Goal: Transaction & Acquisition: Obtain resource

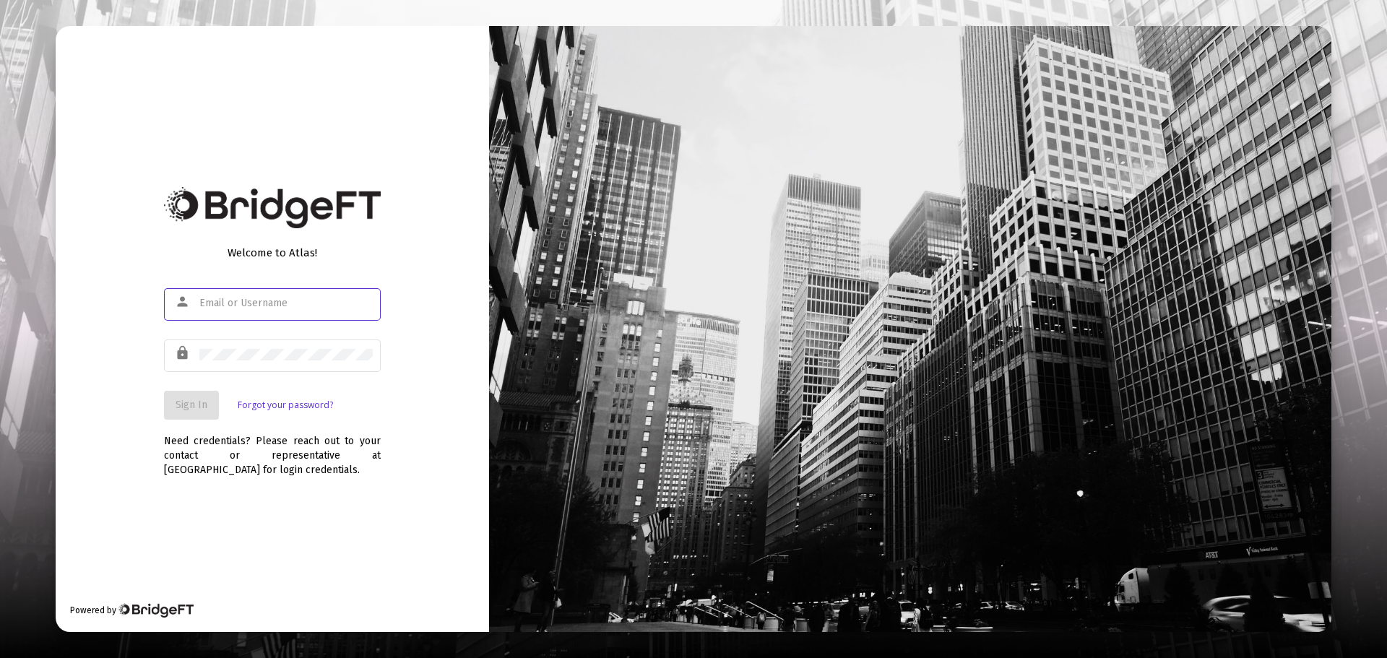
type input "[EMAIL_ADDRESS][DOMAIN_NAME]"
drag, startPoint x: 230, startPoint y: 503, endPoint x: 258, endPoint y: 442, distance: 66.9
click at [230, 503] on div "Welcome to Atlas! person [EMAIL_ADDRESS][DOMAIN_NAME] lock Sign In Forgot your …" at bounding box center [272, 328] width 433 height 605
click at [184, 406] on span "Sign In" at bounding box center [192, 405] width 32 height 12
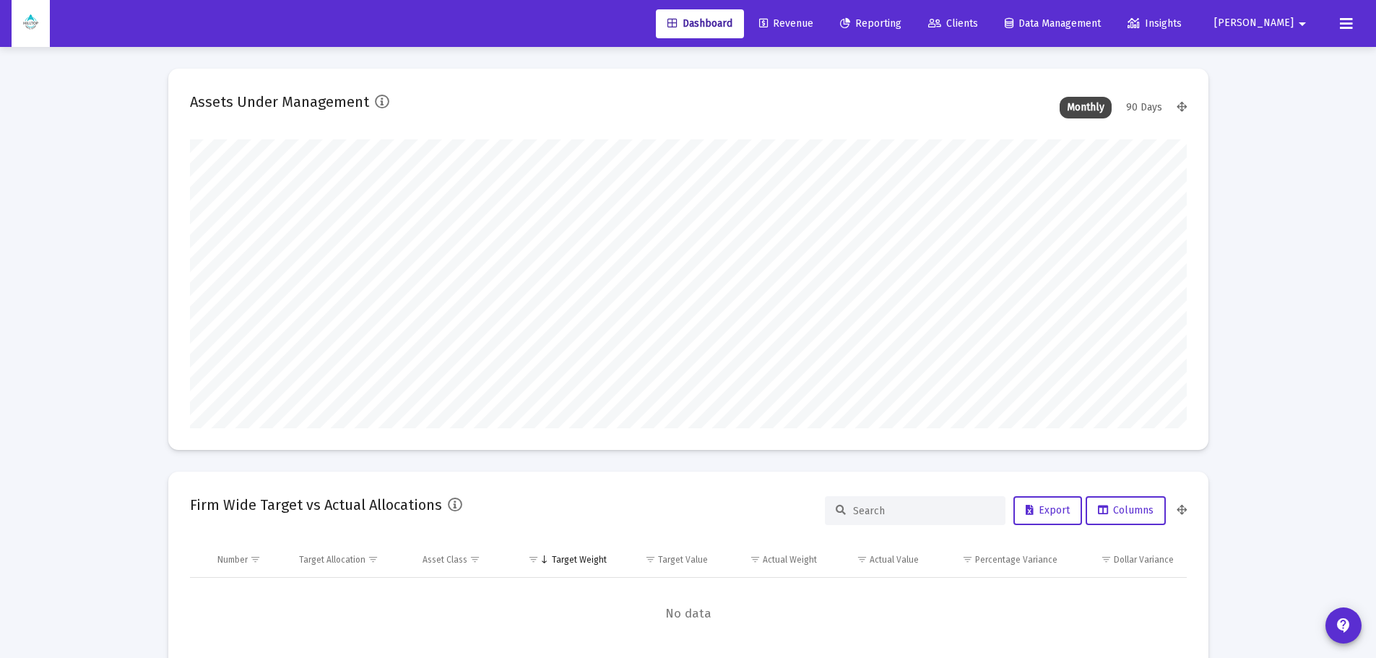
scroll to position [289, 997]
type input "[DATE]"
type input "[EMAIL_ADDRESS][DOMAIN_NAME]"
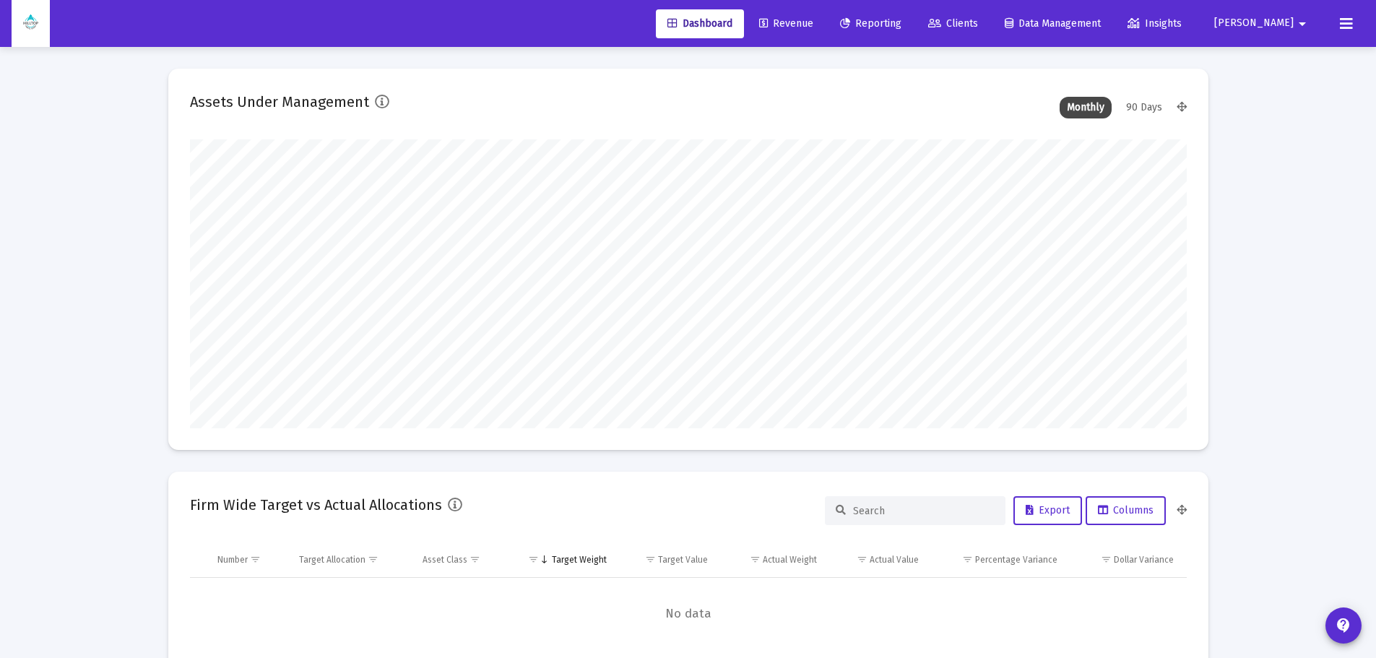
click at [901, 22] on span "Reporting" at bounding box center [870, 23] width 61 height 12
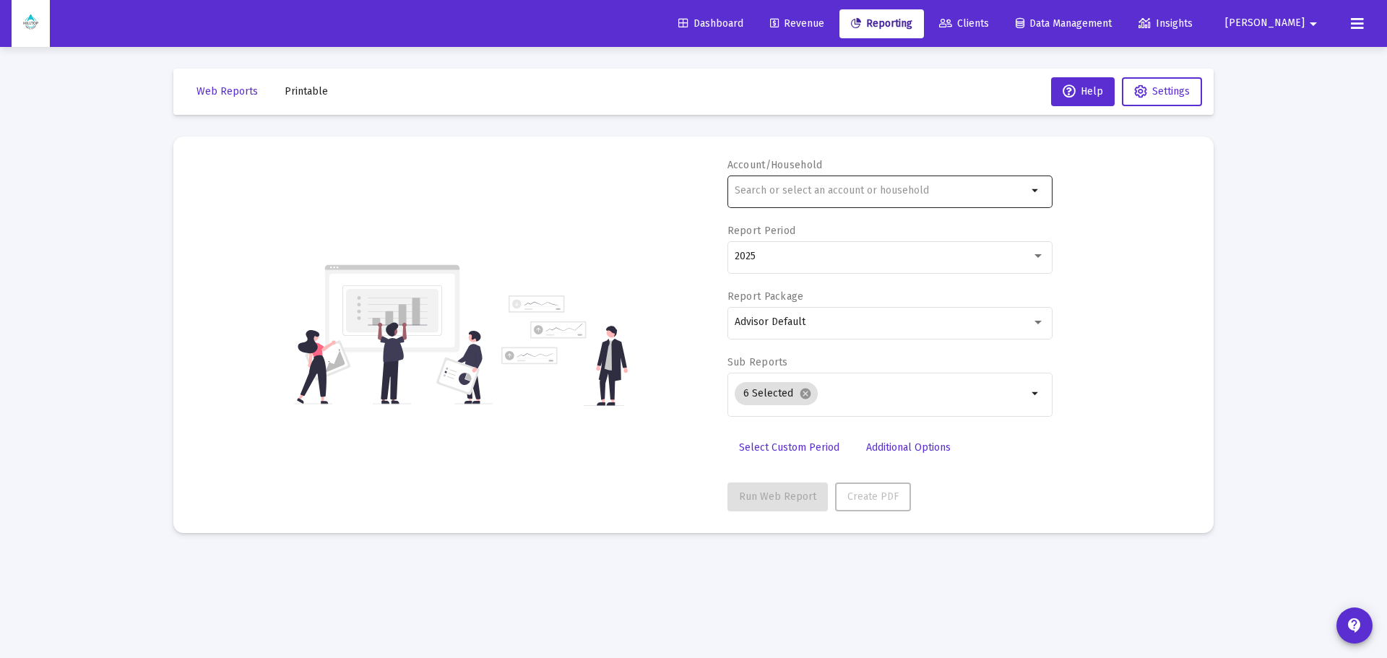
click at [863, 184] on div at bounding box center [881, 190] width 293 height 35
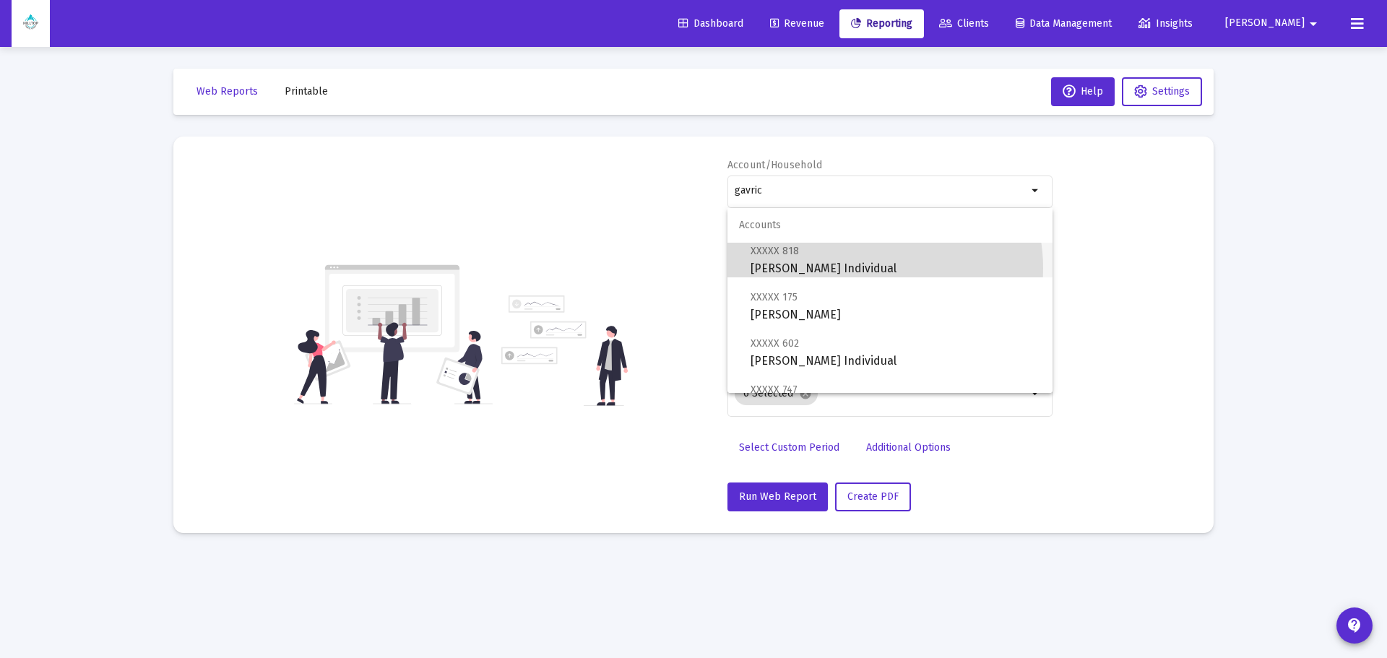
click at [871, 268] on span "XXXXX 818 [PERSON_NAME] Individual" at bounding box center [895, 259] width 290 height 35
type input "[PERSON_NAME] Individual"
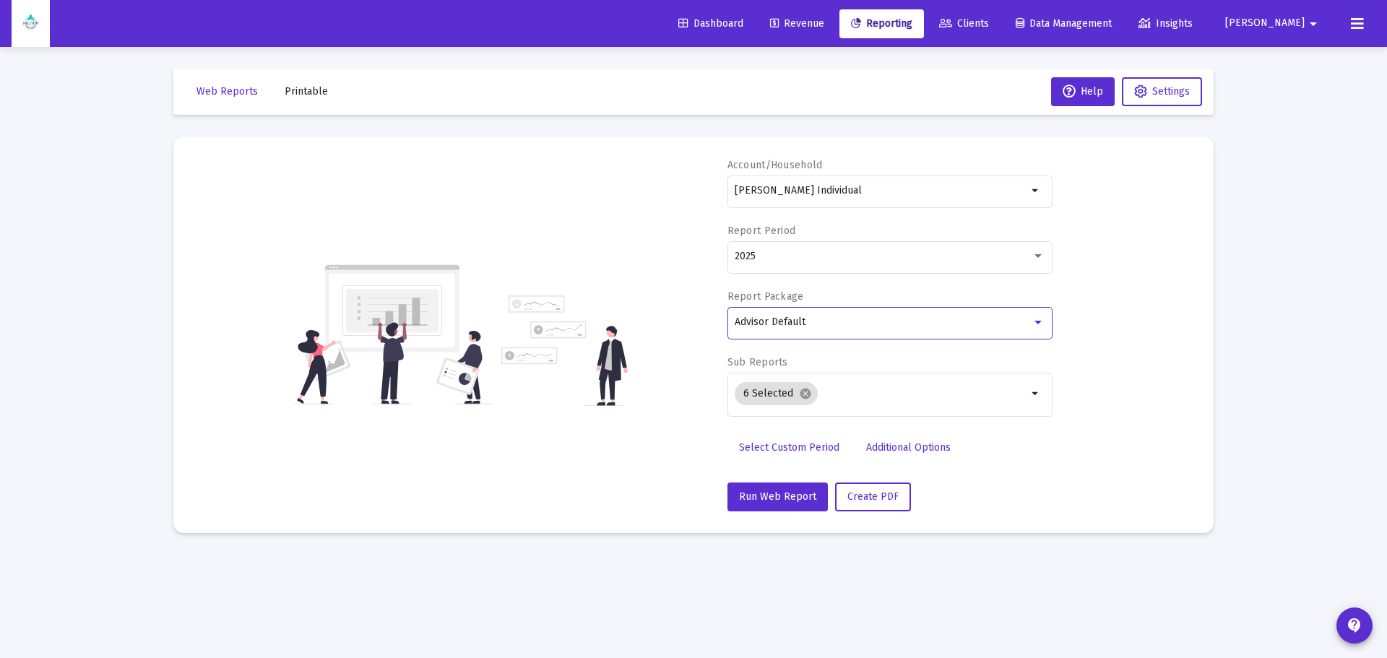
click at [834, 326] on div "Advisor Default" at bounding box center [883, 322] width 297 height 12
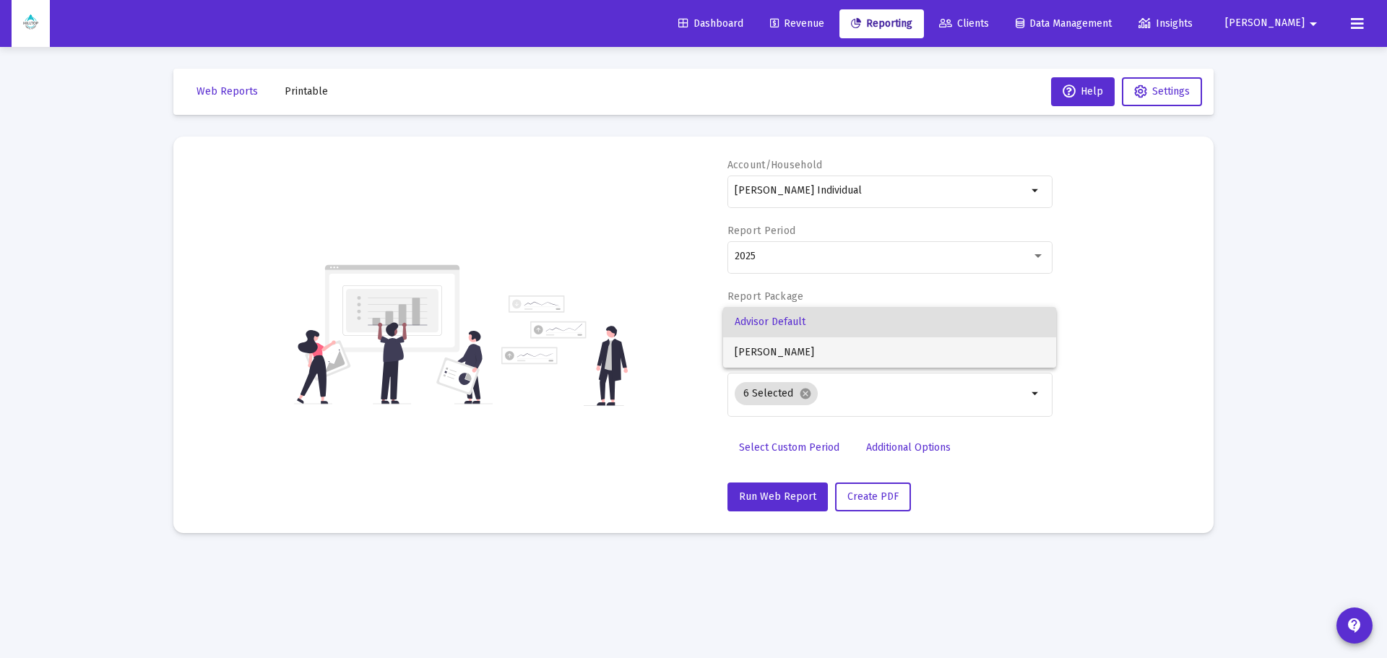
click at [823, 350] on span "[PERSON_NAME]" at bounding box center [890, 352] width 310 height 30
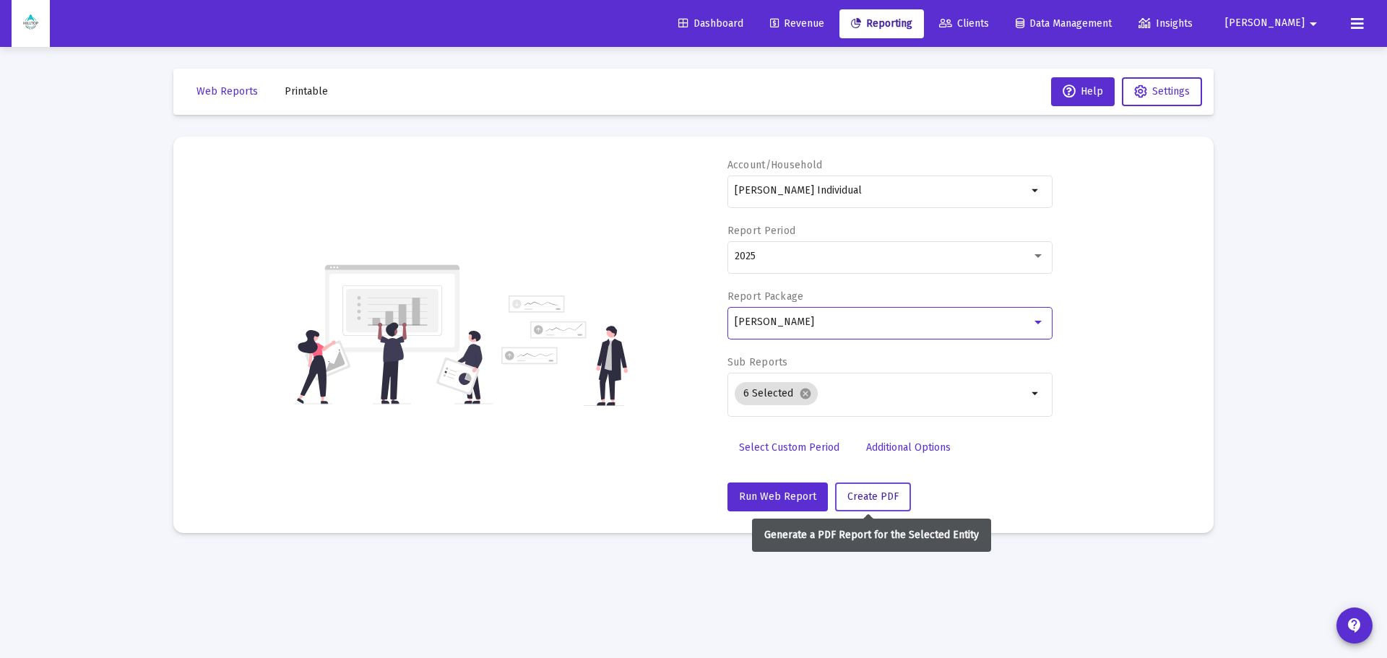
click at [849, 498] on span "Create PDF" at bounding box center [872, 496] width 51 height 12
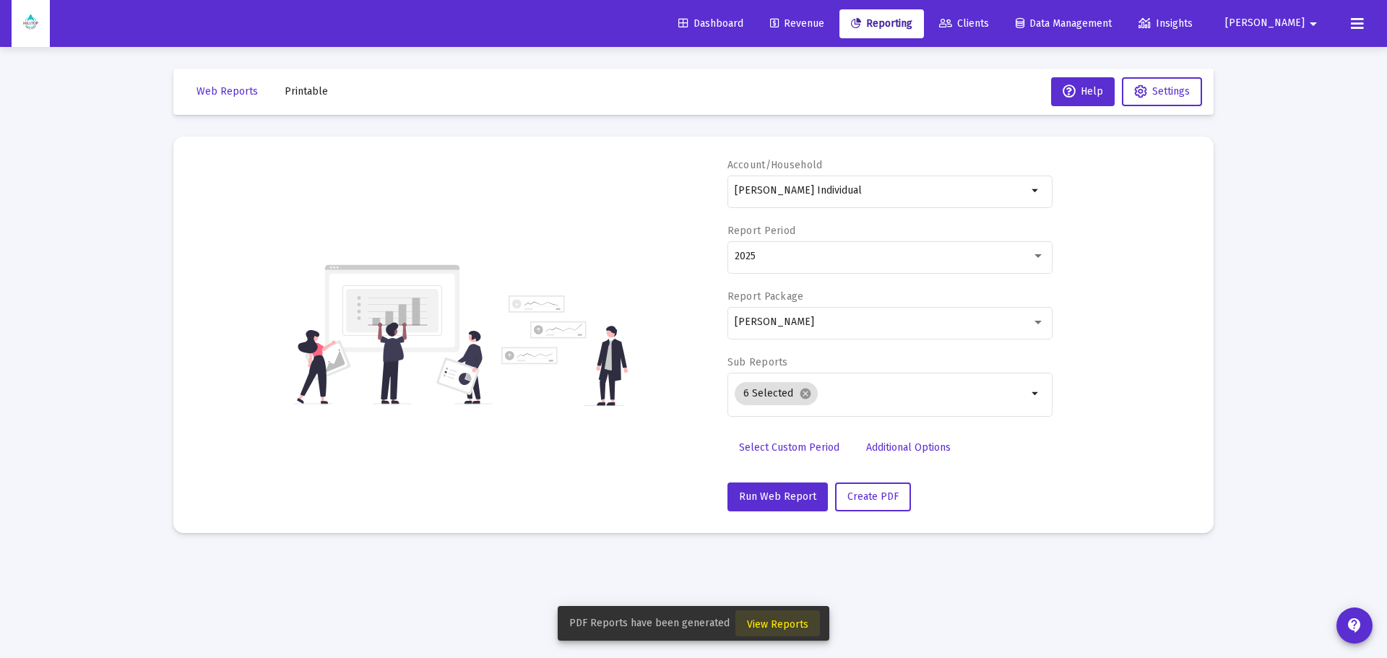
click at [782, 626] on span "View Reports" at bounding box center [777, 624] width 61 height 12
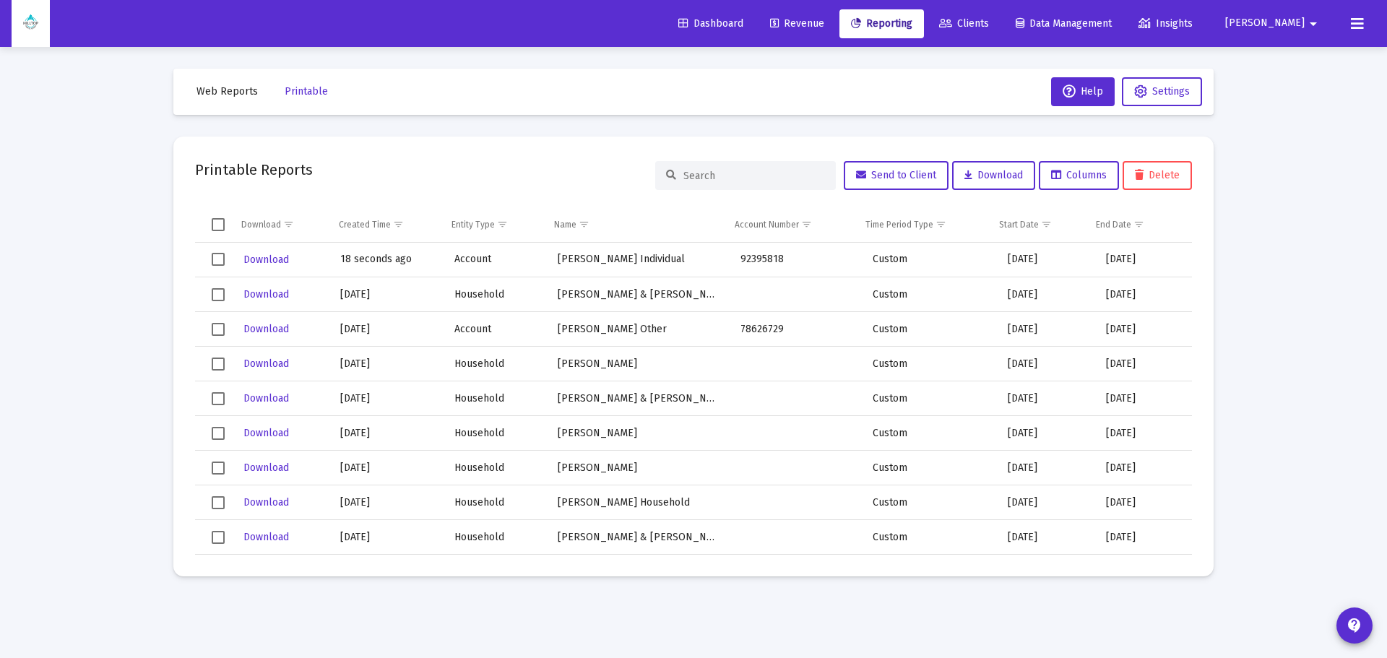
click at [1251, 347] on div "Loading... Web Reports Printable Help Settings Printable Reports Send to Client…" at bounding box center [693, 329] width 1387 height 658
click at [272, 259] on span "Download" at bounding box center [266, 260] width 46 height 12
click at [1000, 16] on link "Clients" at bounding box center [963, 23] width 73 height 29
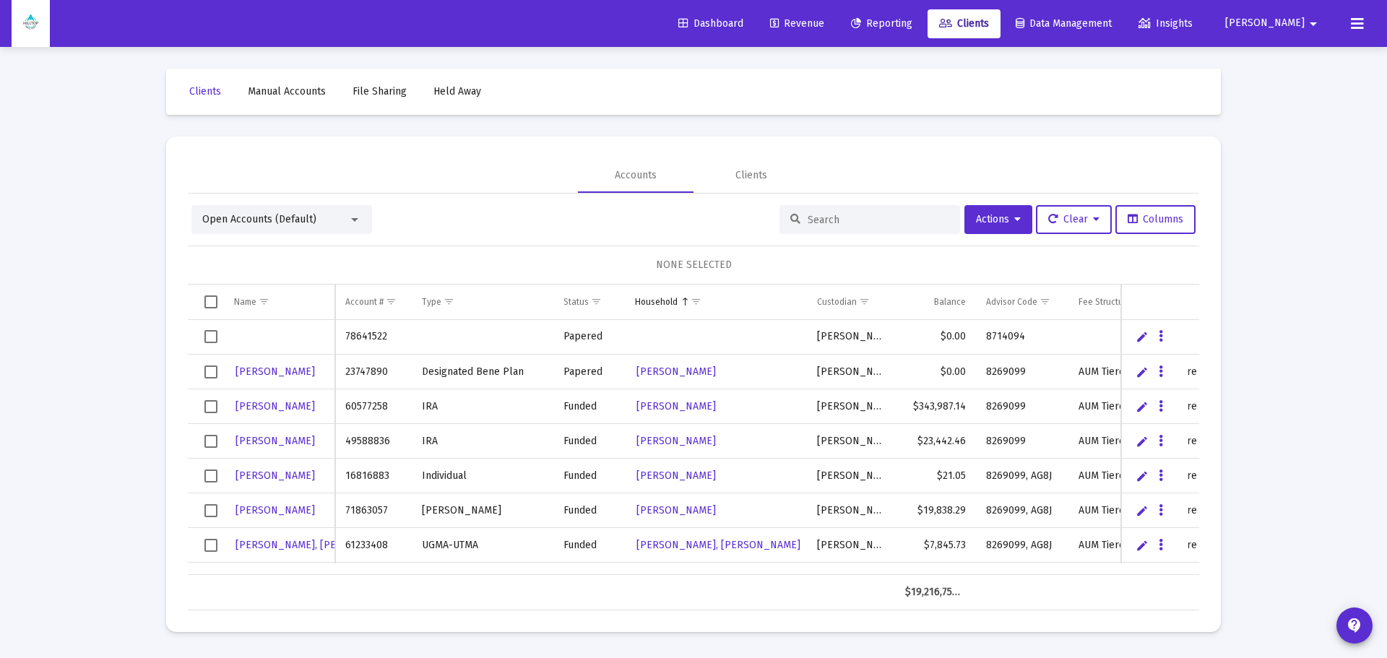
click at [846, 212] on div at bounding box center [869, 219] width 181 height 29
click at [912, 22] on span "Reporting" at bounding box center [881, 23] width 61 height 12
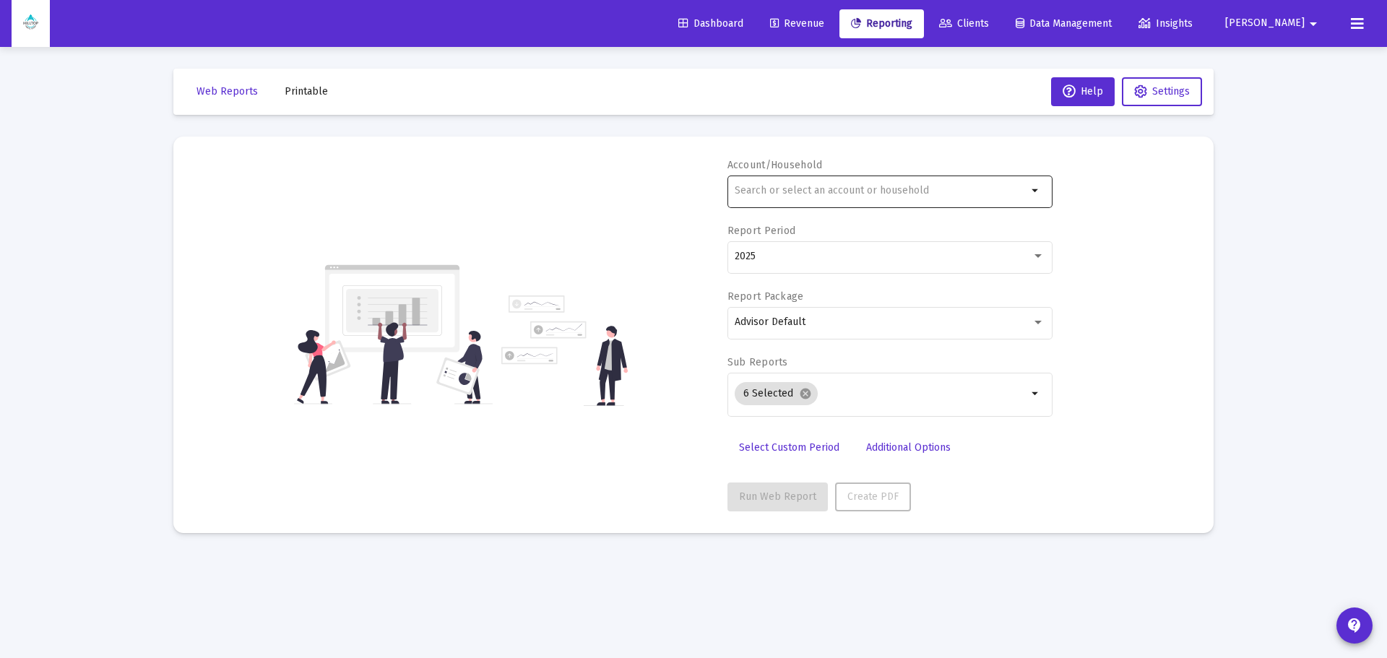
click at [856, 176] on div at bounding box center [881, 190] width 293 height 35
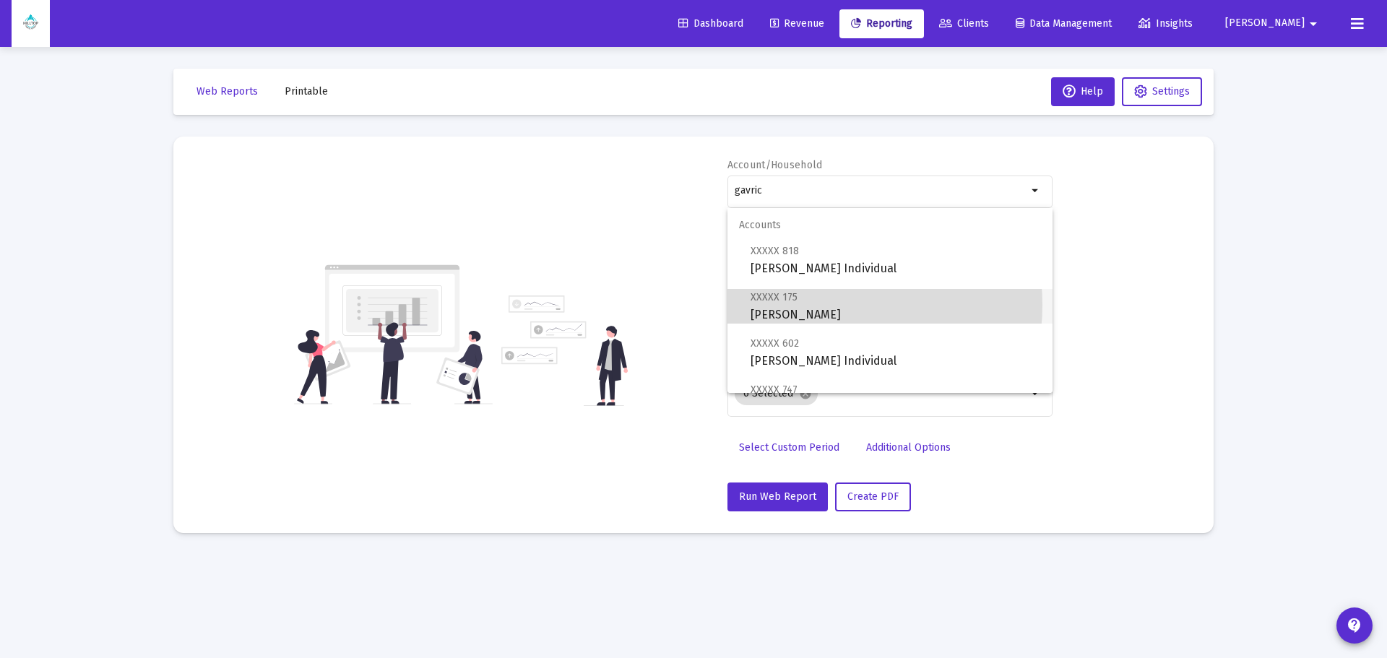
click at [810, 305] on span "XXXXX 175 [PERSON_NAME]" at bounding box center [895, 305] width 290 height 35
type input "[PERSON_NAME]"
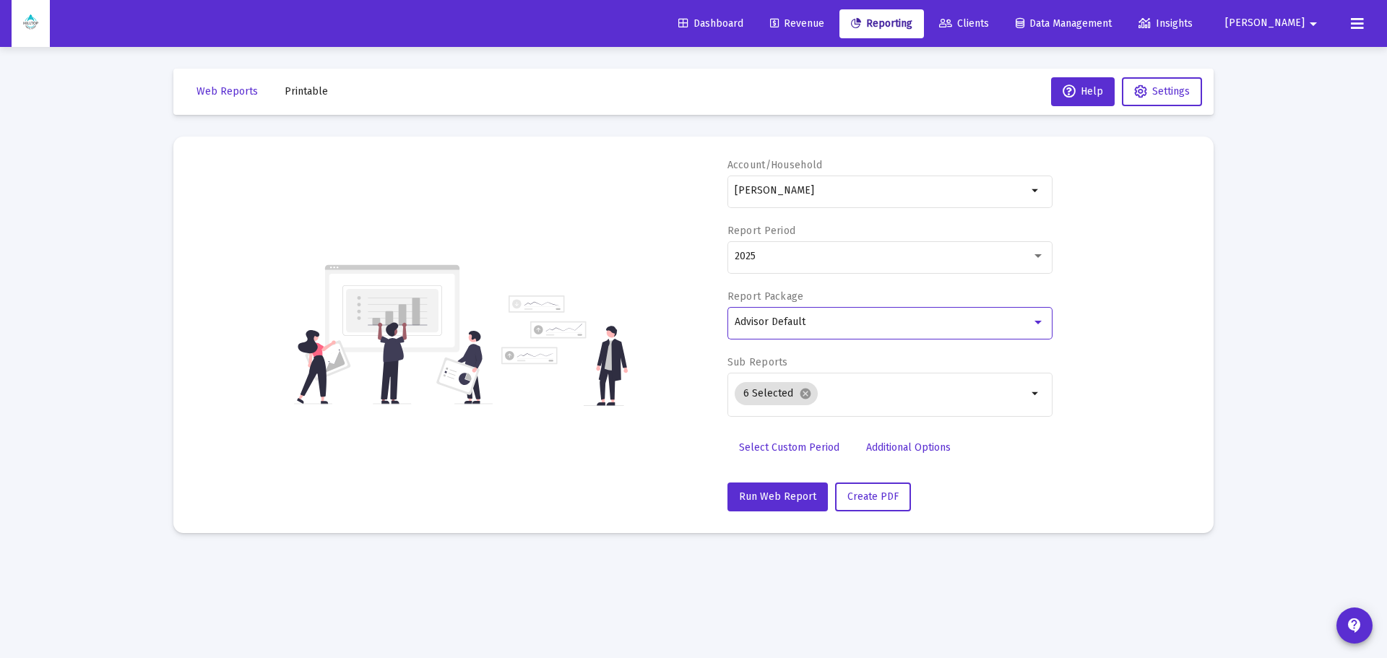
click at [848, 326] on div "Advisor Default" at bounding box center [883, 322] width 297 height 12
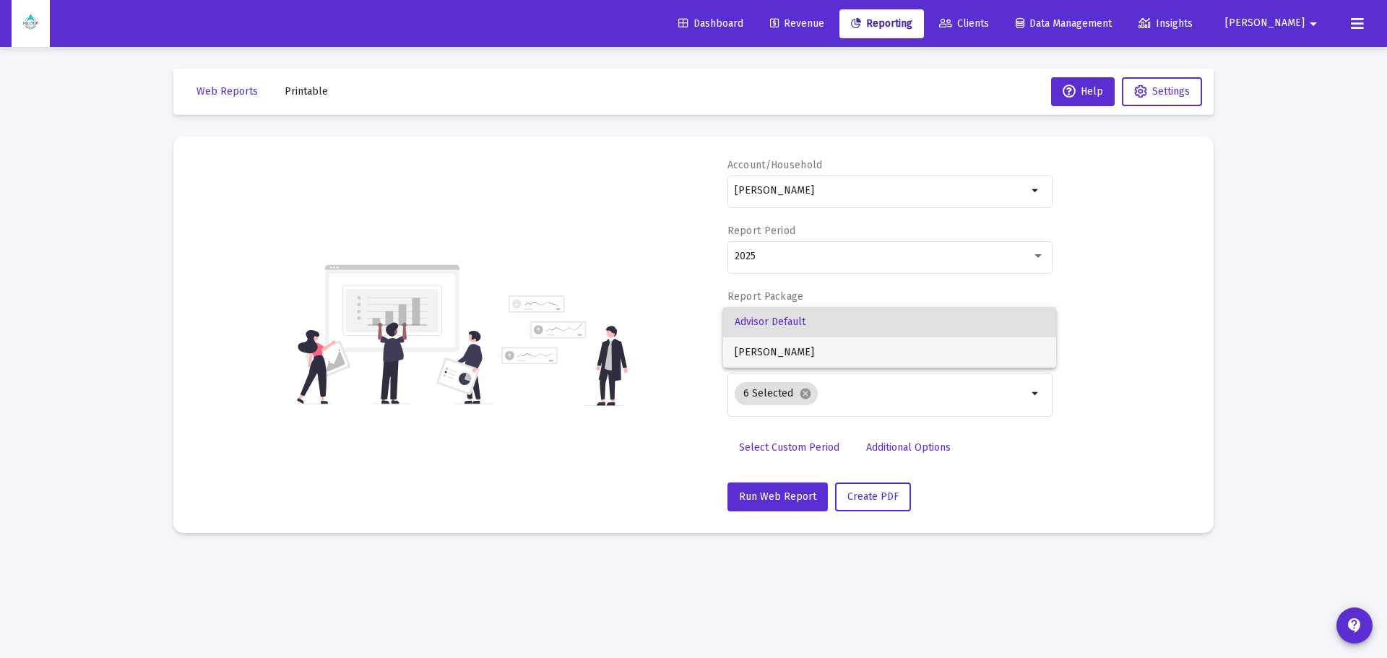
click at [790, 352] on span "[PERSON_NAME]" at bounding box center [890, 352] width 310 height 30
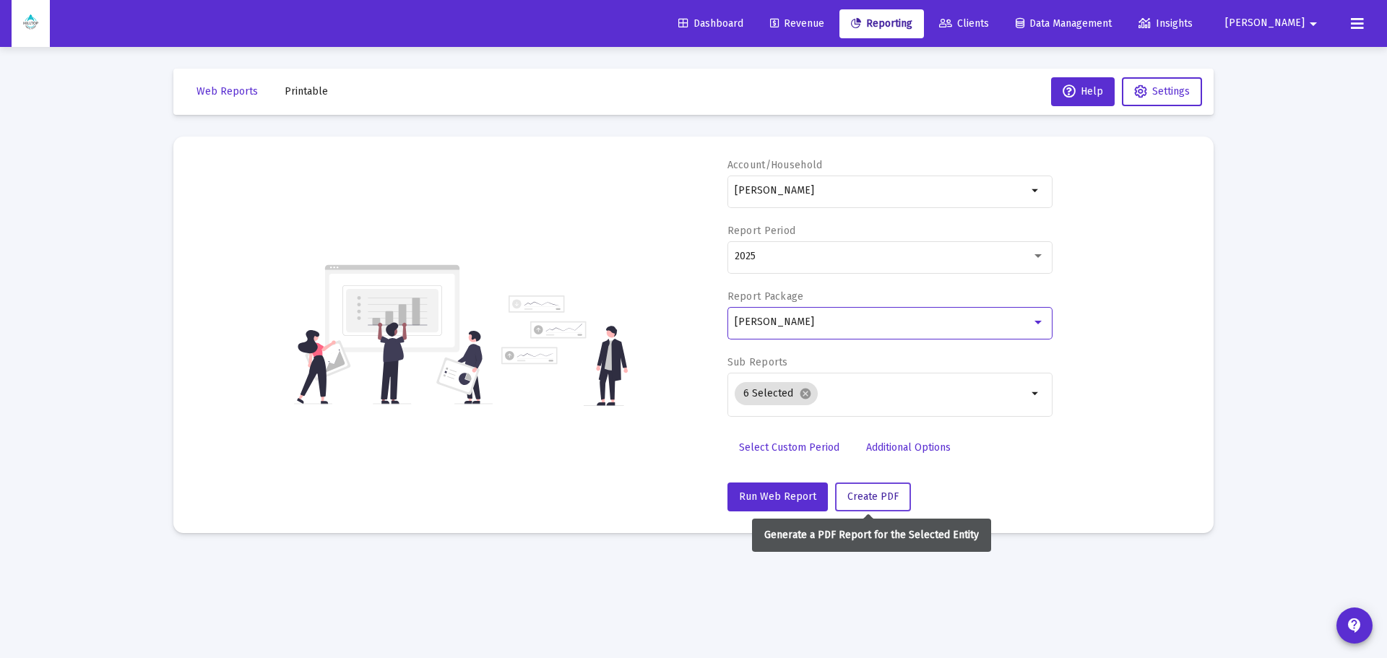
click at [864, 500] on span "Create PDF" at bounding box center [872, 496] width 51 height 12
